Goal: Information Seeking & Learning: Learn about a topic

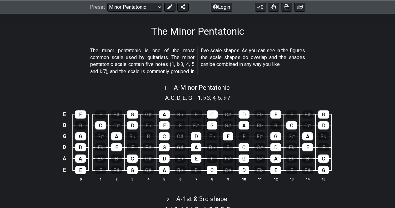
scroll to position [94, 0]
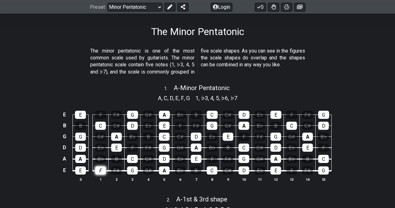
click at [99, 172] on div "F" at bounding box center [100, 170] width 11 height 8
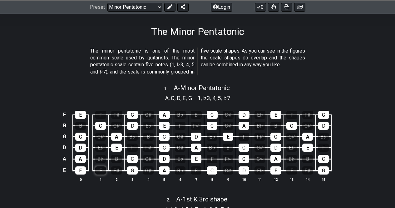
click at [99, 172] on div "F" at bounding box center [100, 170] width 11 height 8
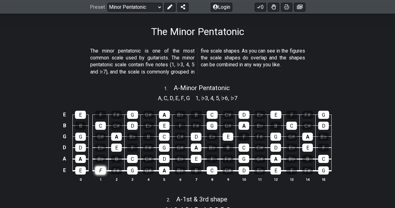
click at [99, 172] on div "F" at bounding box center [100, 170] width 11 height 8
click at [99, 158] on div "B♭" at bounding box center [100, 159] width 11 height 8
click at [100, 147] on div "E♭" at bounding box center [100, 147] width 11 height 8
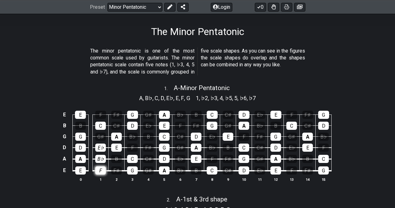
click at [102, 169] on div "F" at bounding box center [100, 170] width 11 height 8
drag, startPoint x: 99, startPoint y: 157, endPoint x: 100, endPoint y: 149, distance: 7.2
click at [99, 156] on div "B♭" at bounding box center [100, 159] width 11 height 8
click at [100, 147] on div "E♭" at bounding box center [100, 147] width 11 height 8
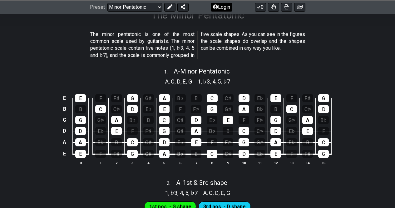
scroll to position [94, 0]
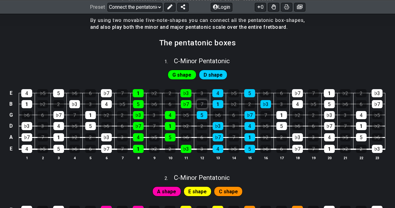
scroll to position [125, 0]
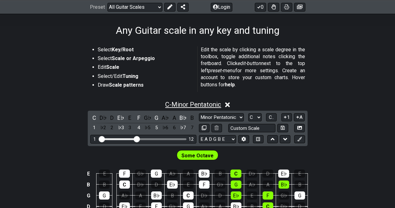
scroll to position [94, 0]
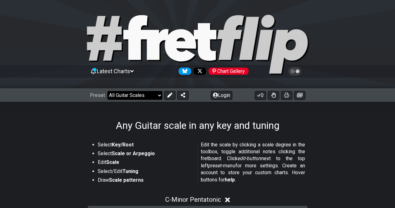
click at [138, 96] on select "Welcome to #fretflip! Initial Preset Custom Preset Minor Pentatonic Major Penta…" at bounding box center [135, 95] width 55 height 9
click at [108, 91] on select "Welcome to #fretflip! Initial Preset Custom Preset Minor Pentatonic Major Penta…" at bounding box center [135, 95] width 55 height 9
select select "/minor-pentatonic"
select select "C"
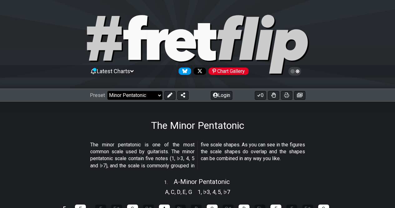
click at [144, 94] on select "Welcome to #fretflip! Initial Preset Custom Preset Minor Pentatonic Major Penta…" at bounding box center [135, 95] width 55 height 9
click at [108, 91] on select "Welcome to #fretflip! Initial Preset Custom Preset Minor Pentatonic Major Penta…" at bounding box center [135, 95] width 55 height 9
select select "/the-7-modes"
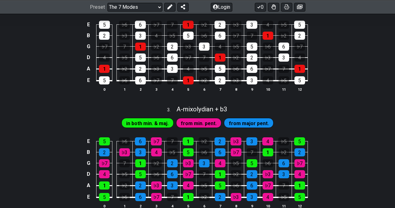
scroll to position [313, 0]
